Goal: Entertainment & Leisure: Consume media (video, audio)

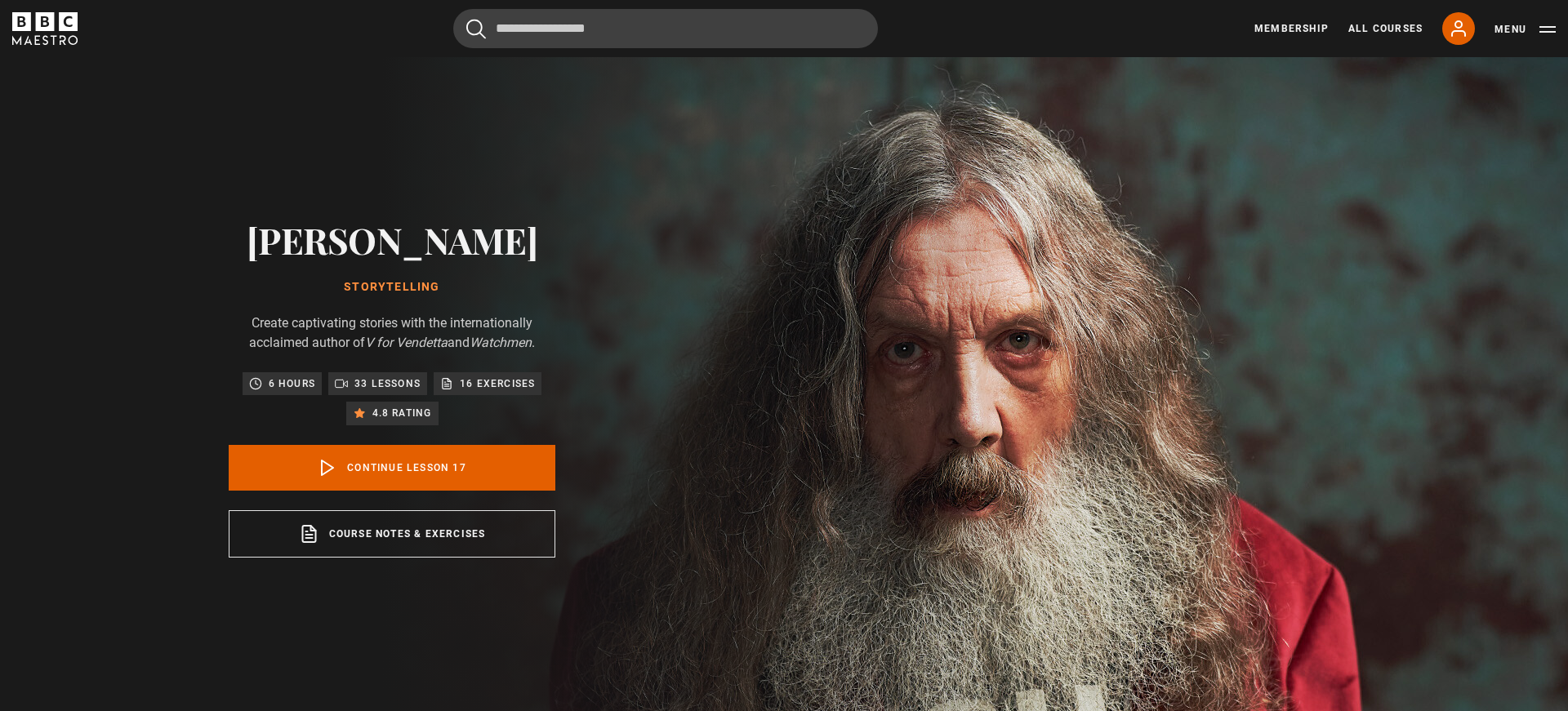
scroll to position [1150, 0]
click at [435, 469] on link "Continue lesson 17" at bounding box center [391, 467] width 326 height 46
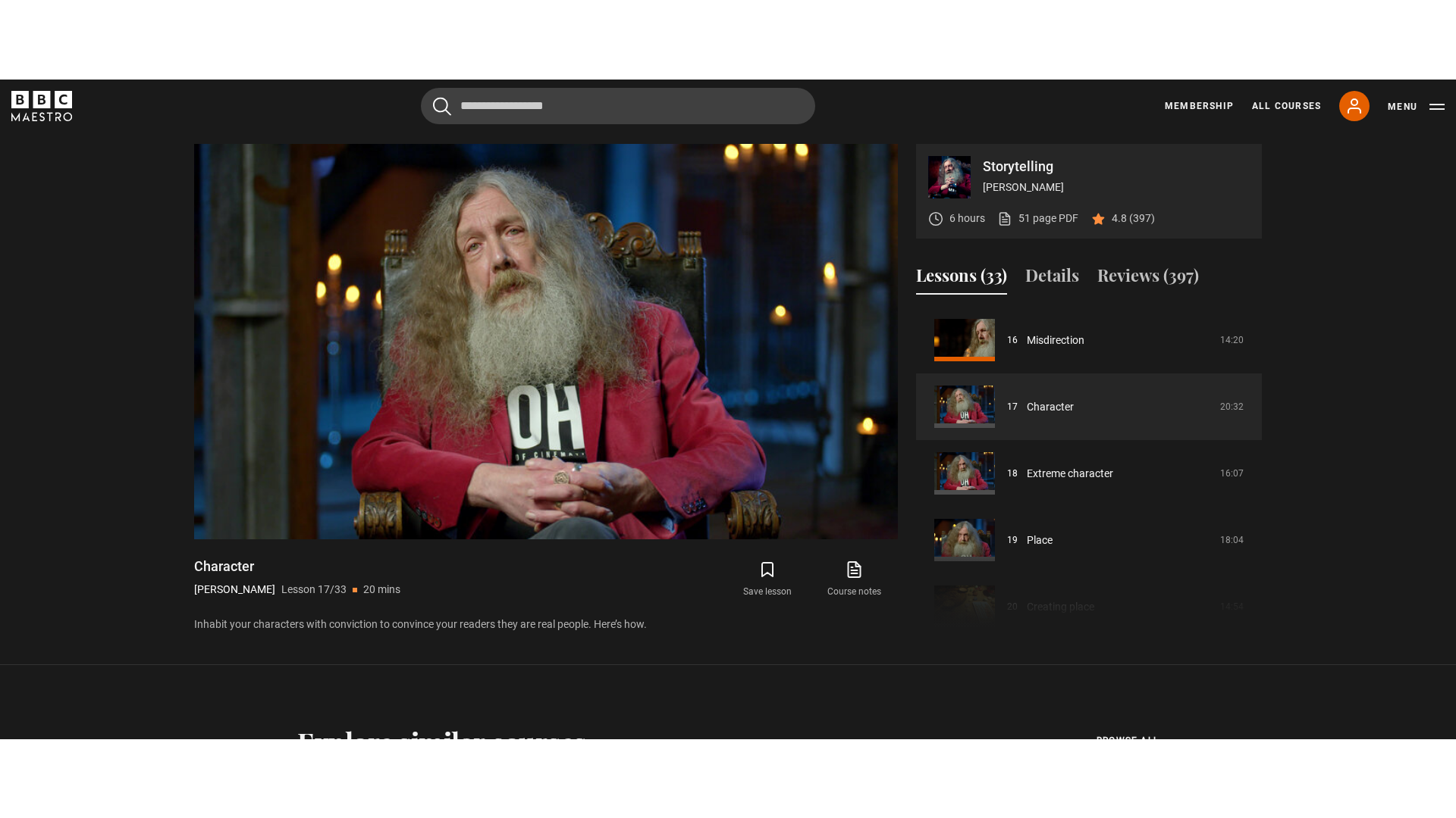
scroll to position [668, 0]
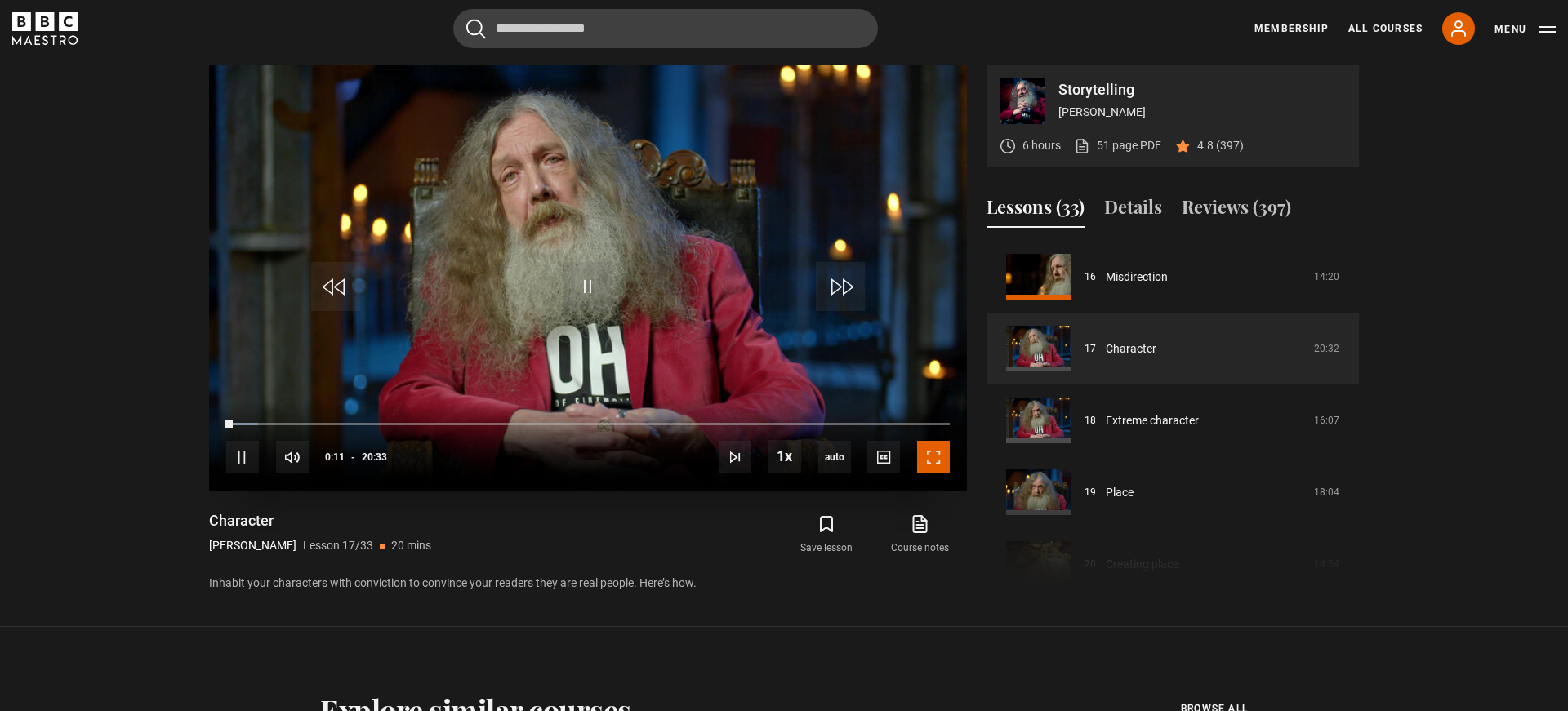
click at [939, 462] on span "Video Player" at bounding box center [934, 457] width 33 height 33
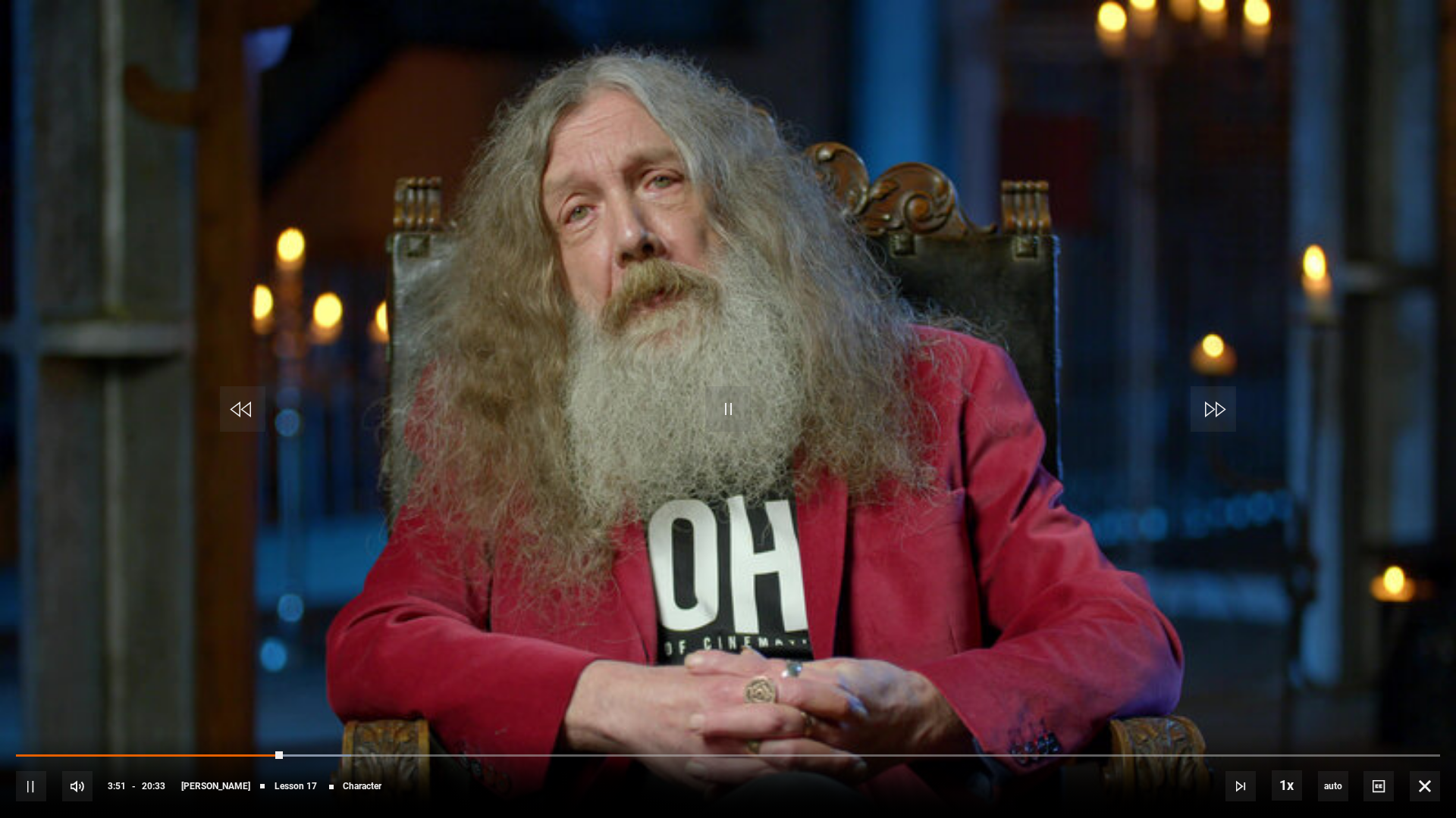
click at [246, 659] on div "10s Skip Back 10 seconds Pause 10s Skip Forward 10 seconds Loaded : 23.52% 18:4…" at bounding box center [728, 777] width 1456 height 84
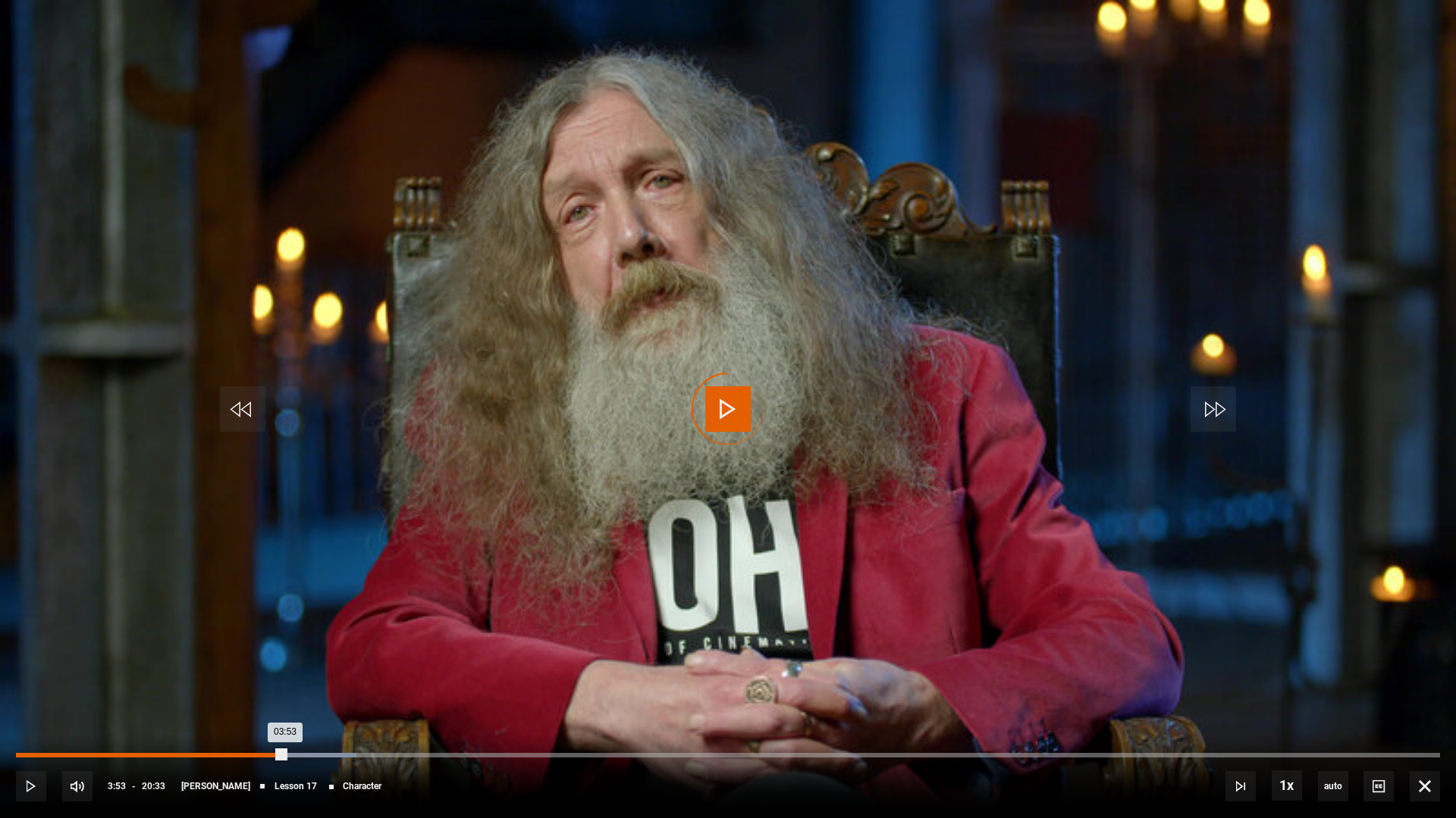
click at [244, 659] on div "03:16" at bounding box center [245, 755] width 3 height 4
click at [204, 659] on div "02:42" at bounding box center [205, 755] width 3 height 4
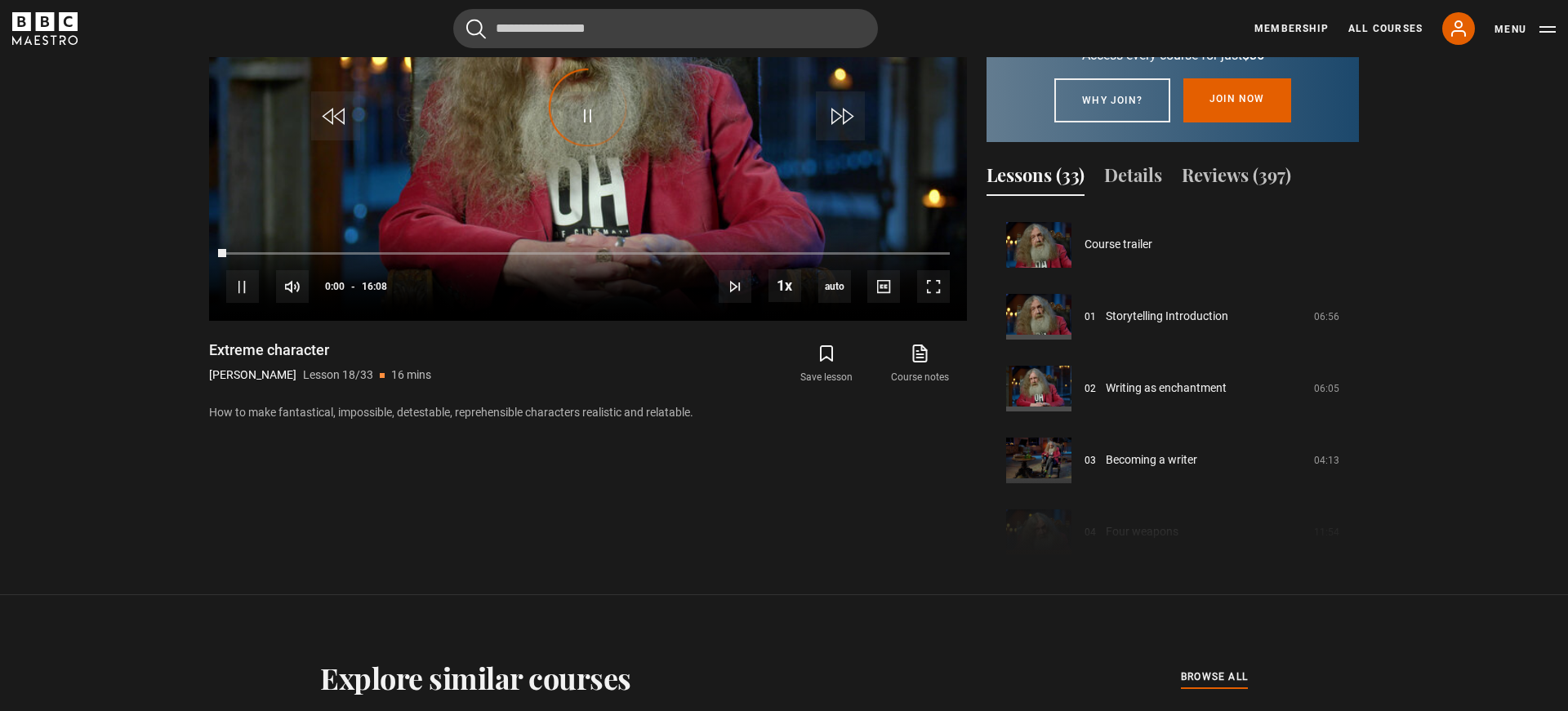
scroll to position [1221, 0]
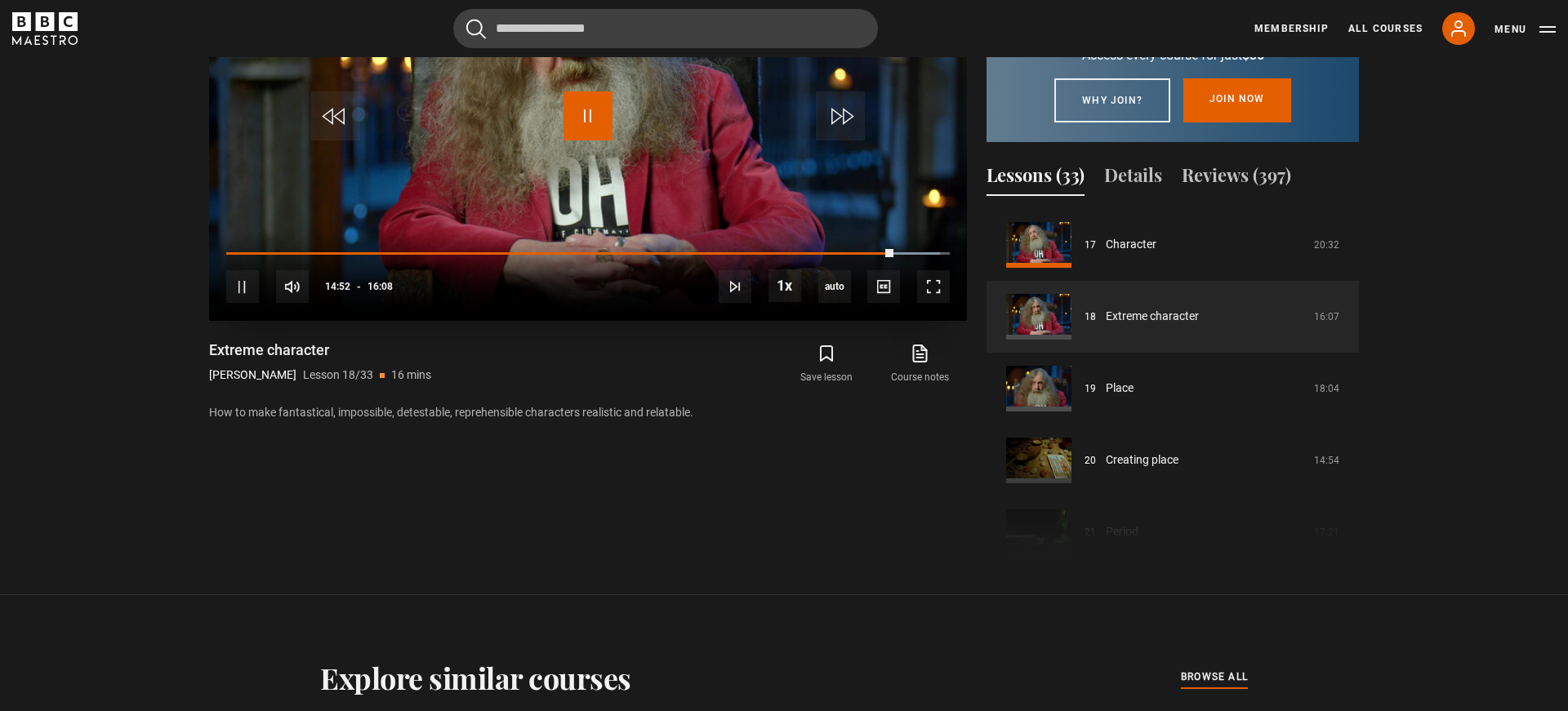
click at [601, 128] on span "Video Player" at bounding box center [588, 115] width 49 height 49
